Goal: Find specific page/section: Find specific page/section

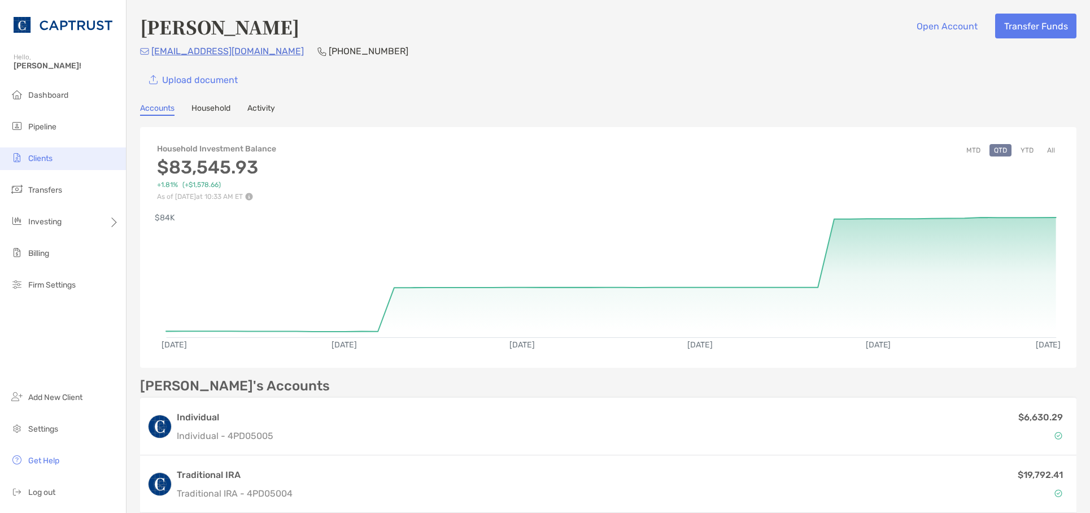
click at [49, 160] on span "Clients" at bounding box center [40, 159] width 24 height 10
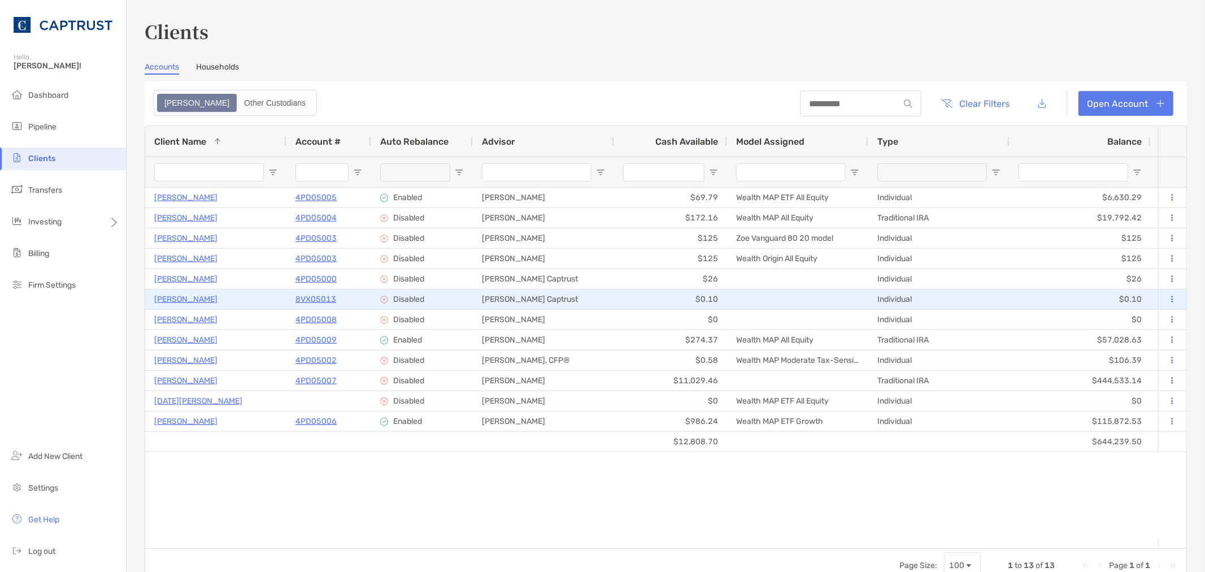
click at [309, 297] on p "8VX05013" at bounding box center [315, 299] width 41 height 14
